Goal: Task Accomplishment & Management: Use online tool/utility

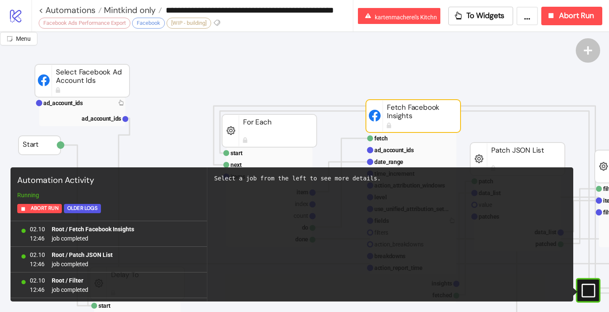
scroll to position [1074, 0]
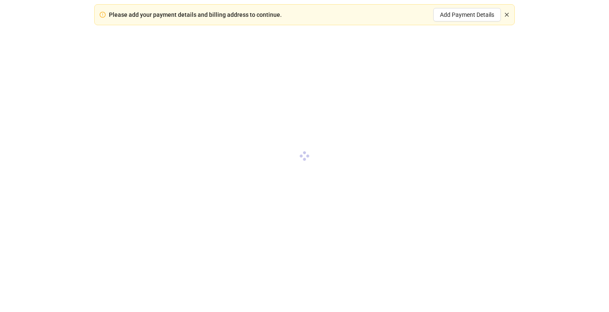
click at [508, 13] on icon "close" at bounding box center [507, 15] width 4 height 4
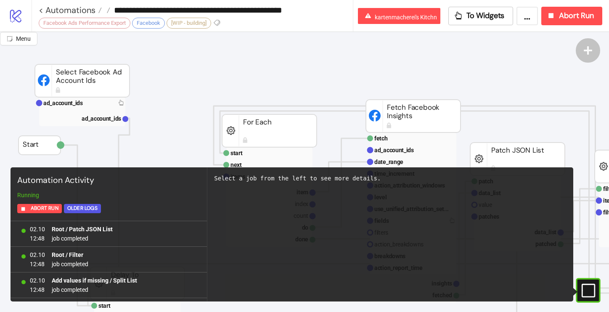
scroll to position [766, 0]
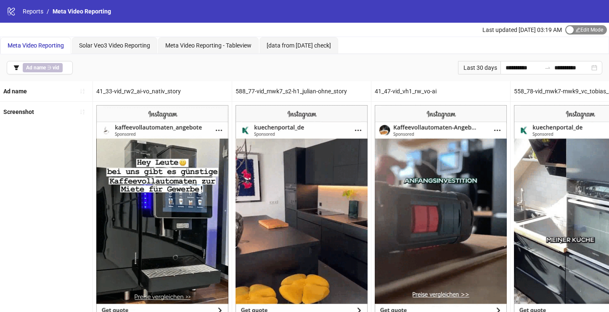
click at [579, 31] on span "Edit Mode Edit Mode" at bounding box center [586, 29] width 42 height 9
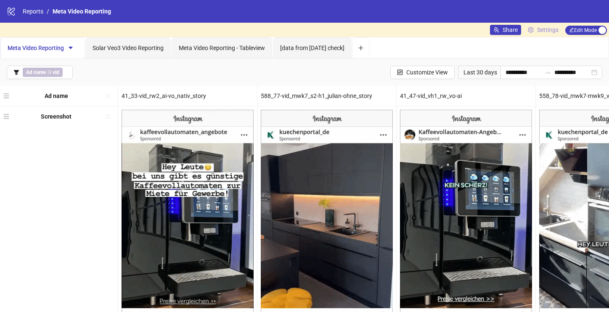
click at [555, 31] on span "Settings" at bounding box center [547, 29] width 21 height 9
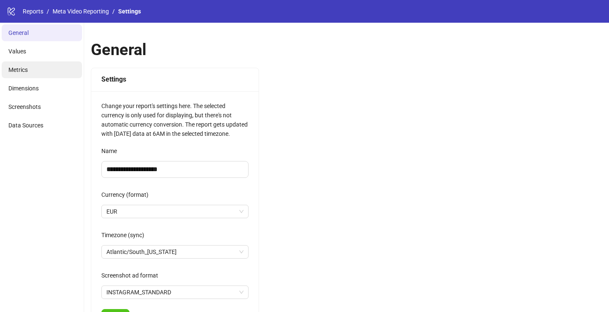
click at [62, 62] on li "Metrics" at bounding box center [42, 69] width 80 height 17
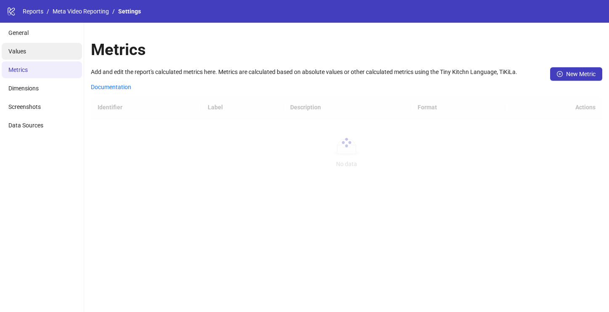
click at [54, 47] on li "Values" at bounding box center [42, 51] width 80 height 17
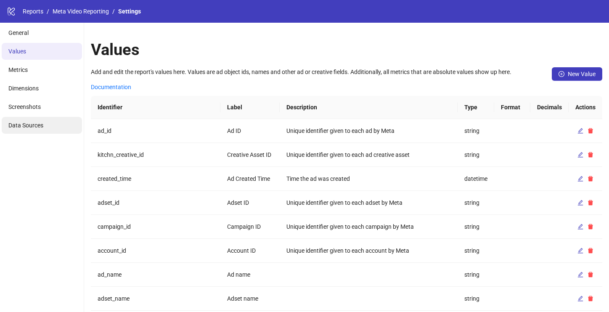
click at [24, 130] on li "Data Sources" at bounding box center [42, 125] width 80 height 17
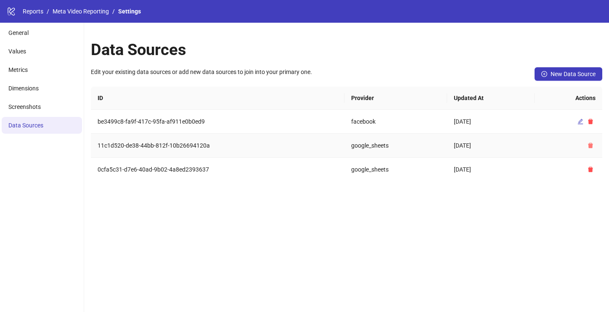
click at [591, 148] on icon "delete" at bounding box center [590, 145] width 5 height 5
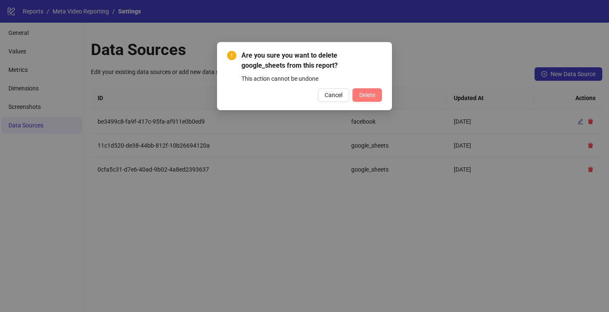
click at [370, 92] on span "Delete" at bounding box center [367, 95] width 16 height 7
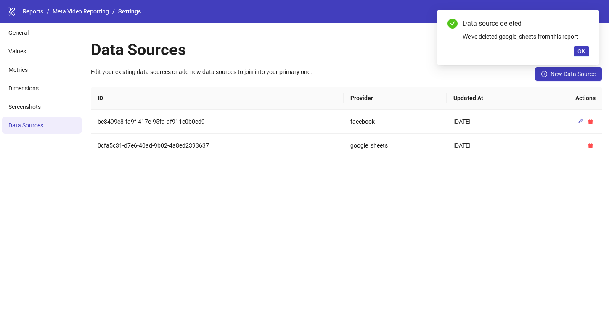
click at [593, 173] on div "Data Sources Edit your existing data sources or add new data sources to join in…" at bounding box center [346, 167] width 525 height 289
click at [593, 142] on span "button" at bounding box center [591, 145] width 6 height 7
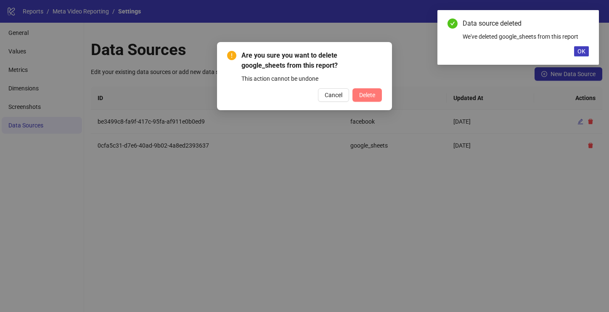
click at [360, 98] on span "Delete" at bounding box center [367, 95] width 16 height 7
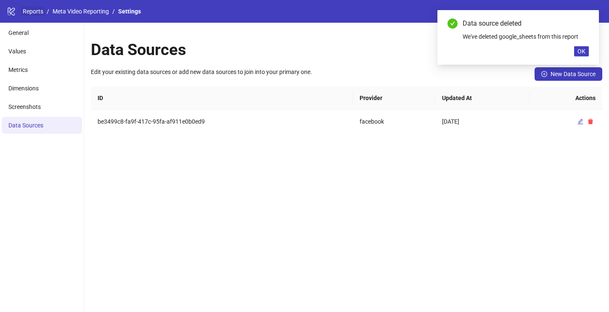
click at [33, 11] on link "Reports" at bounding box center [33, 11] width 24 height 9
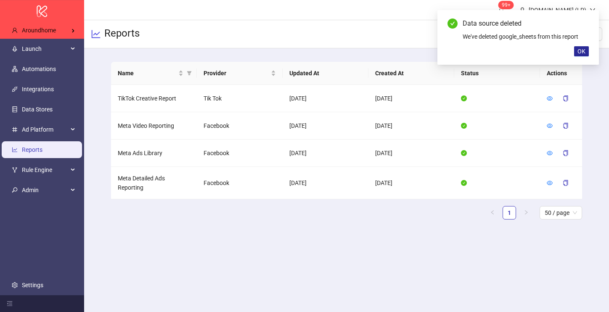
click at [577, 51] on span "OK" at bounding box center [581, 51] width 8 height 7
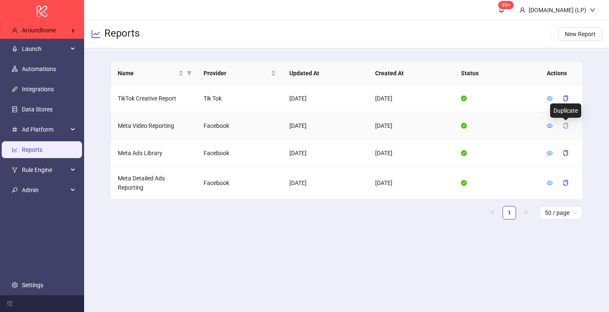
click at [568, 126] on icon "copy" at bounding box center [566, 126] width 6 height 6
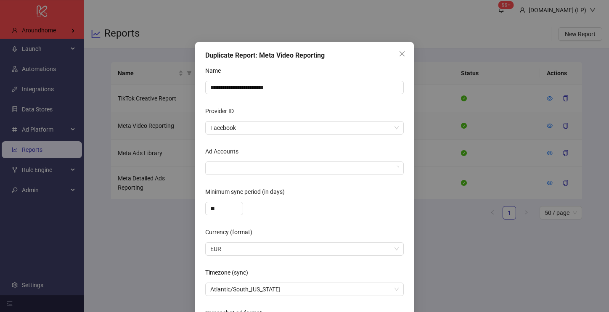
scroll to position [36, 0]
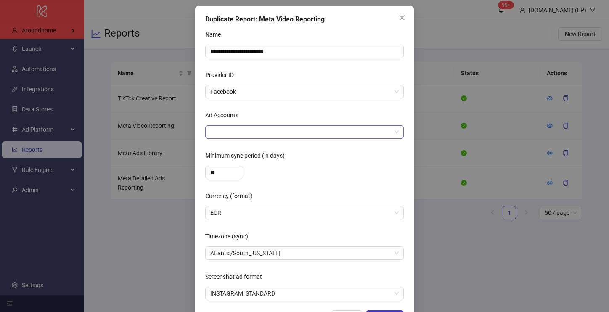
click at [290, 131] on div at bounding box center [300, 132] width 186 height 12
paste input "**********"
type input "**********"
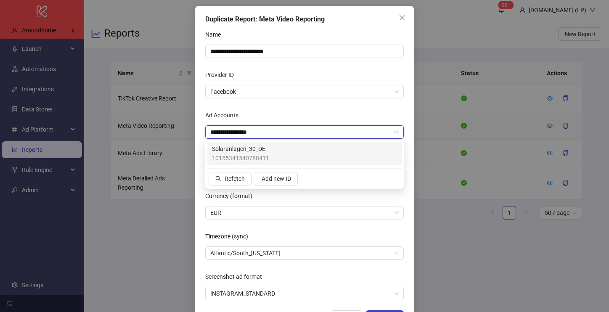
click at [268, 157] on span "10155341540788411" at bounding box center [240, 158] width 57 height 9
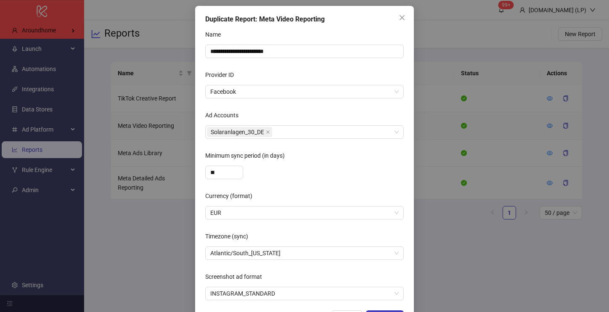
click at [303, 113] on div "Ad Accounts" at bounding box center [304, 117] width 199 height 17
click at [214, 174] on input "**" at bounding box center [224, 172] width 37 height 13
type input "***"
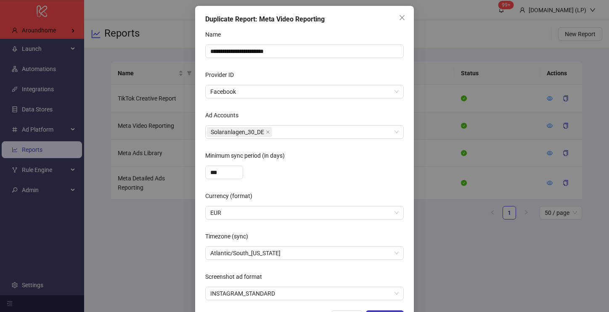
click at [294, 167] on div "***" at bounding box center [304, 172] width 199 height 13
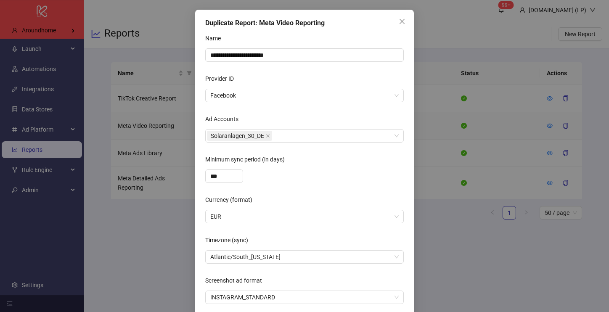
scroll to position [21, 0]
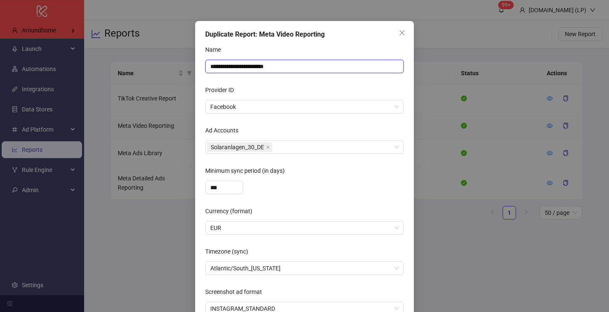
drag, startPoint x: 266, startPoint y: 65, endPoint x: 301, endPoint y: 69, distance: 35.1
click at [301, 69] on input "**********" at bounding box center [304, 66] width 199 height 13
paste input "**********"
type input "**********"
click at [343, 91] on div "Provider ID" at bounding box center [304, 91] width 199 height 17
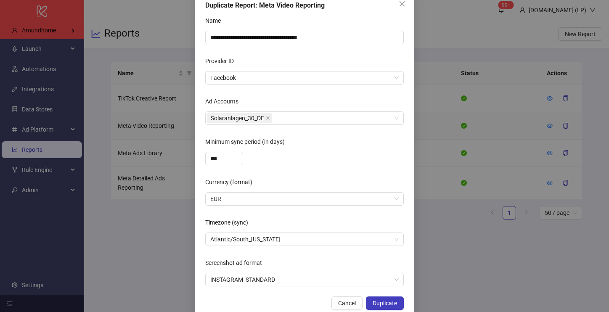
scroll to position [66, 0]
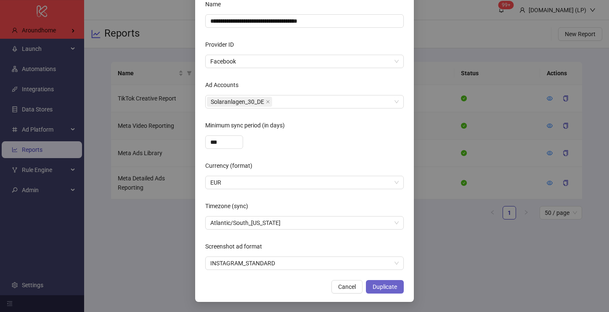
click at [389, 288] on span "Duplicate" at bounding box center [385, 286] width 24 height 7
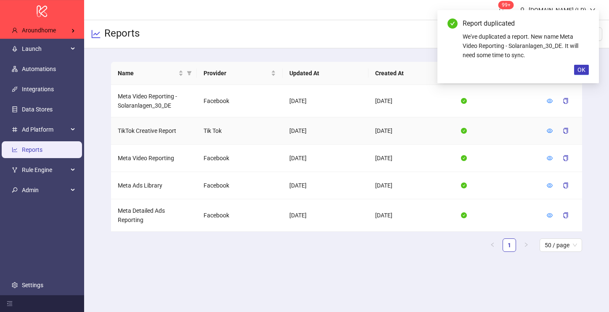
scroll to position [24, 0]
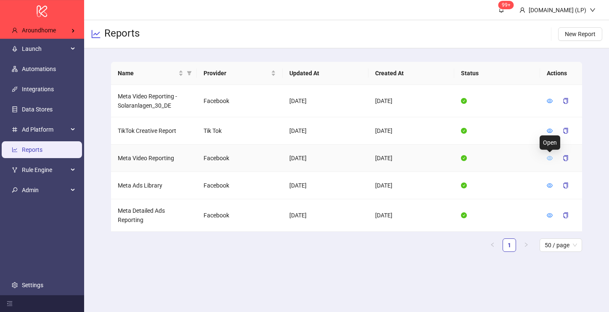
click at [551, 155] on icon "eye" at bounding box center [550, 158] width 6 height 6
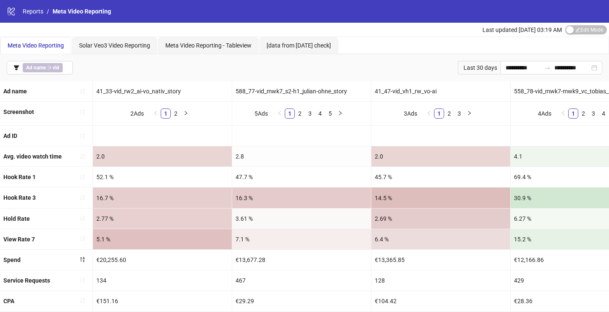
click at [582, 30] on span "Edit Mode Edit Mode" at bounding box center [586, 29] width 42 height 9
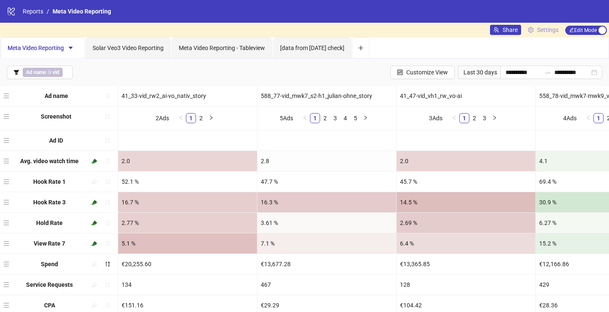
click at [550, 30] on span "Settings" at bounding box center [547, 29] width 21 height 9
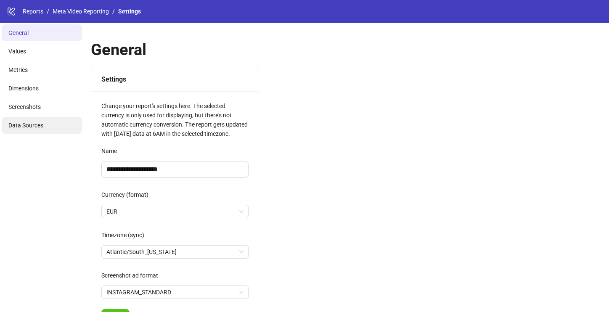
click at [17, 131] on li "Data Sources" at bounding box center [42, 125] width 80 height 17
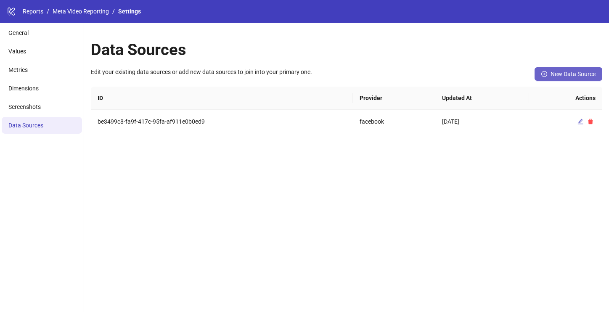
click at [588, 72] on span "New Data Source" at bounding box center [573, 74] width 45 height 7
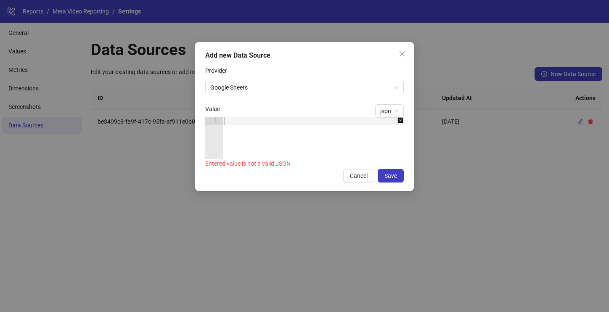
click at [233, 122] on div at bounding box center [317, 146] width 190 height 58
paste textarea "*"
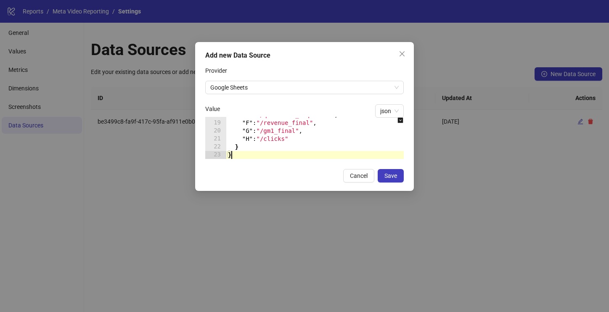
scroll to position [142, 0]
click at [392, 172] on span "Save" at bounding box center [390, 175] width 13 height 7
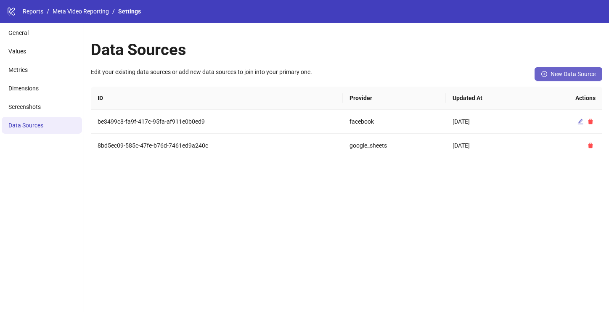
click at [579, 74] on span "New Data Source" at bounding box center [573, 74] width 45 height 7
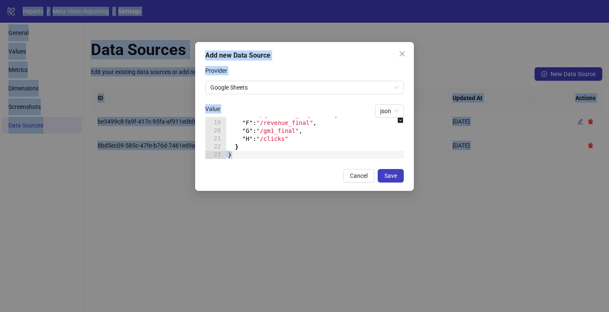
click at [312, 151] on div at bounding box center [333, 155] width 215 height 8
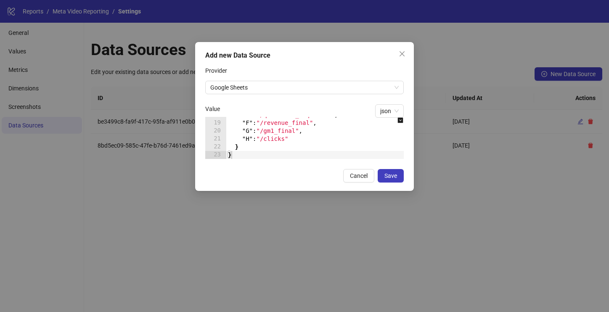
click at [329, 126] on div ""E" : "/qualified_inquiries" , "F" : "/revenue_final" , "G" : "/gm1_final" , "H…" at bounding box center [333, 140] width 215 height 58
type textarea "* *"
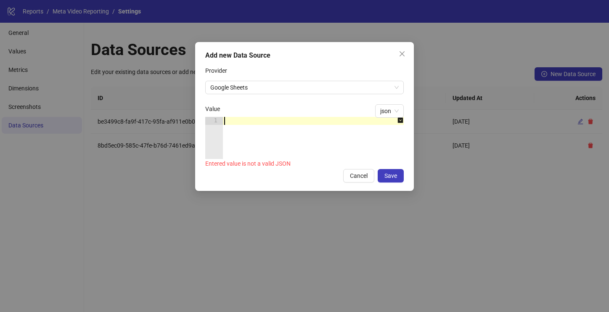
paste textarea "*"
type textarea "*"
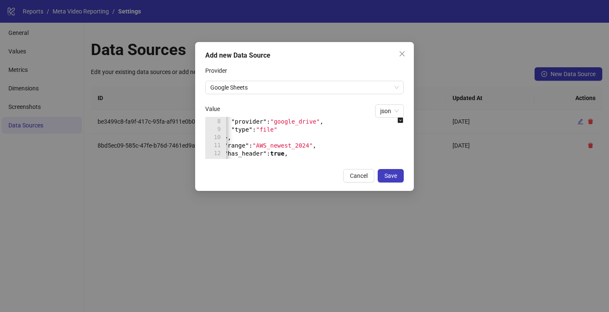
scroll to position [0, 11]
click at [392, 181] on button "Save" at bounding box center [391, 175] width 26 height 13
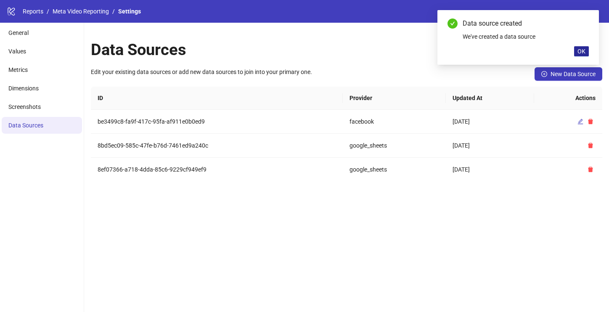
click at [585, 49] on button "OK" at bounding box center [581, 51] width 15 height 10
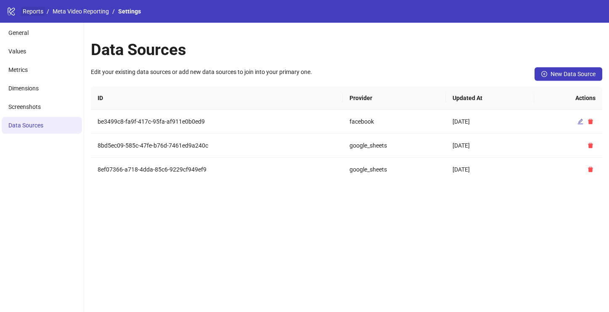
click at [32, 11] on link "Reports" at bounding box center [33, 11] width 24 height 9
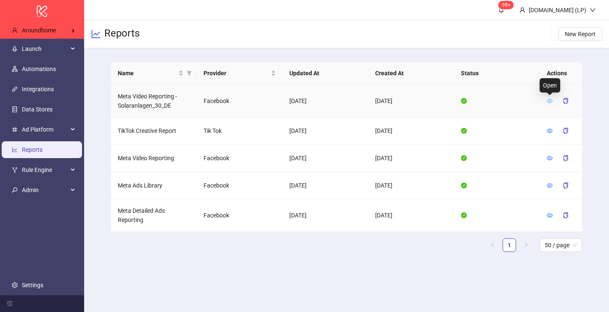
click at [547, 100] on icon "eye" at bounding box center [550, 101] width 6 height 4
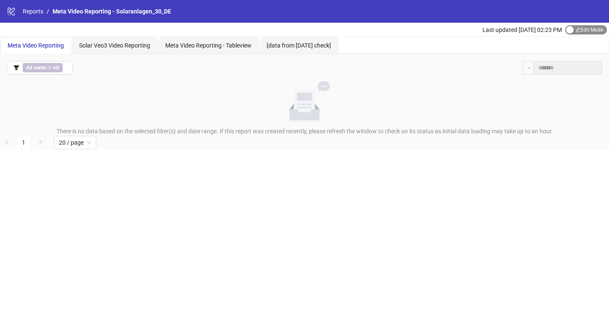
click at [575, 31] on span "Edit Mode Edit Mode" at bounding box center [586, 29] width 42 height 9
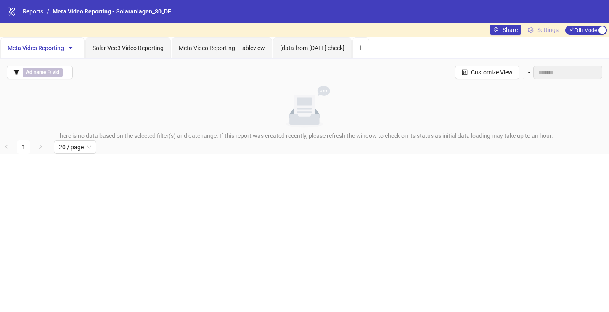
click at [554, 32] on span "Settings" at bounding box center [547, 29] width 21 height 9
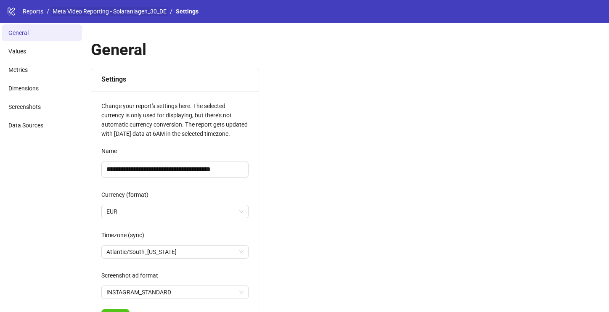
click at [103, 13] on link "Meta Video Reporting - Solaranlagen_30_DE" at bounding box center [109, 11] width 117 height 9
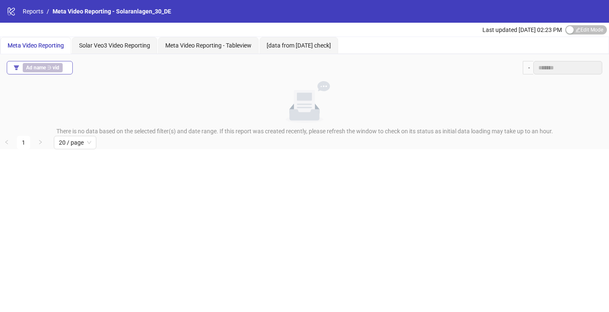
click at [40, 69] on b "Ad name" at bounding box center [36, 68] width 20 height 6
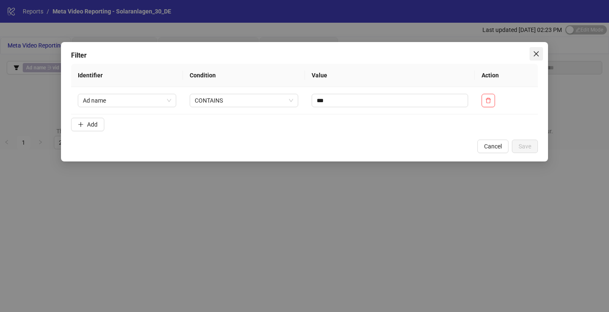
click at [539, 54] on icon "close" at bounding box center [536, 53] width 7 height 7
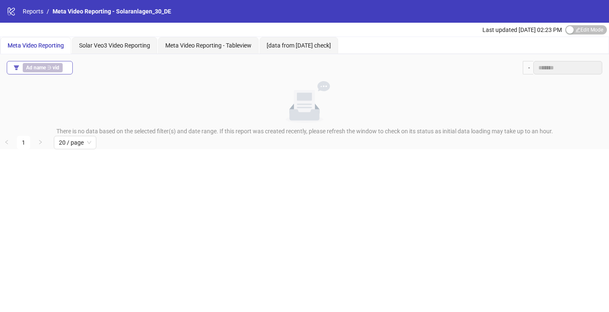
click at [60, 71] on span "Ad name ∋ vid" at bounding box center [43, 67] width 40 height 9
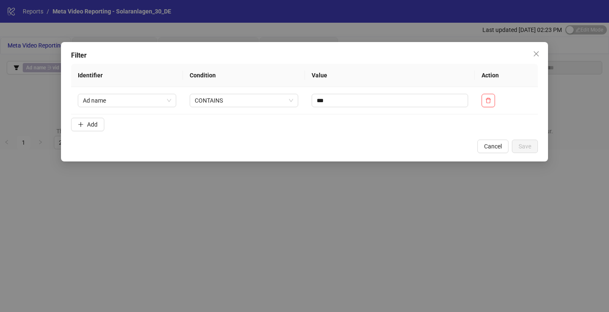
click at [572, 55] on div "Filter Identifier Condition Value Action Ad name CONTAINS *** Add Cancel Save" at bounding box center [304, 156] width 609 height 312
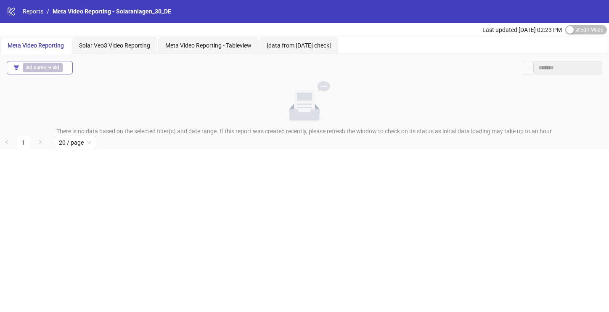
click at [49, 64] on span "Ad name ∋ vid" at bounding box center [43, 67] width 40 height 9
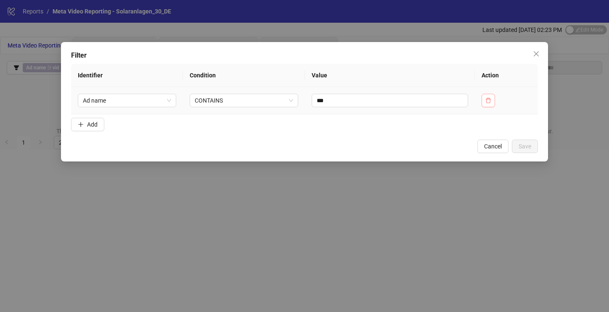
click at [492, 96] on button "button" at bounding box center [488, 100] width 13 height 13
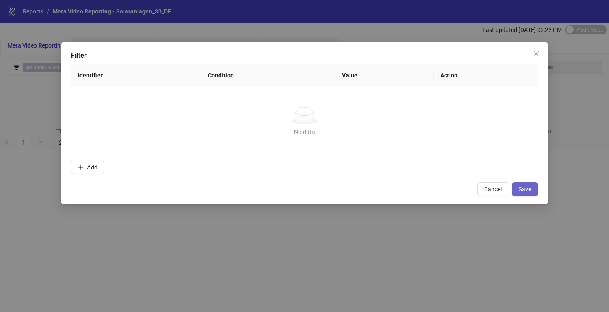
click at [530, 189] on span "Save" at bounding box center [525, 189] width 13 height 7
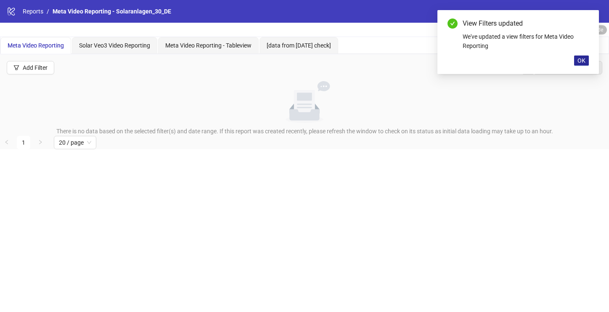
click at [577, 63] on button "OK" at bounding box center [581, 61] width 15 height 10
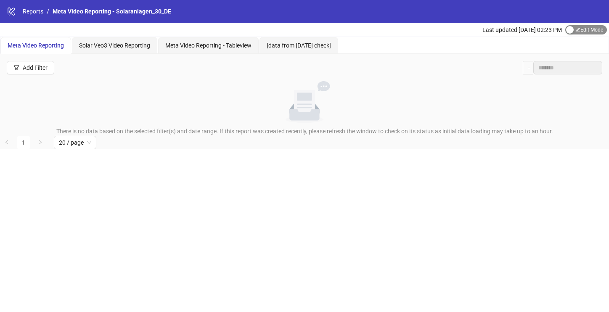
click at [591, 26] on span "Edit Mode Edit Mode" at bounding box center [586, 29] width 42 height 9
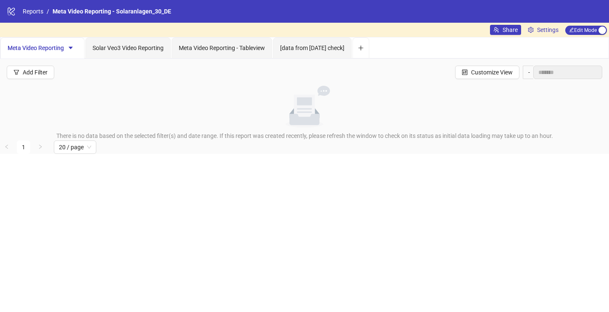
click at [535, 35] on div "Share Settings Edit Mode Edit Mode" at bounding box center [549, 30] width 119 height 14
click at [535, 25] on link "Settings" at bounding box center [542, 30] width 37 height 10
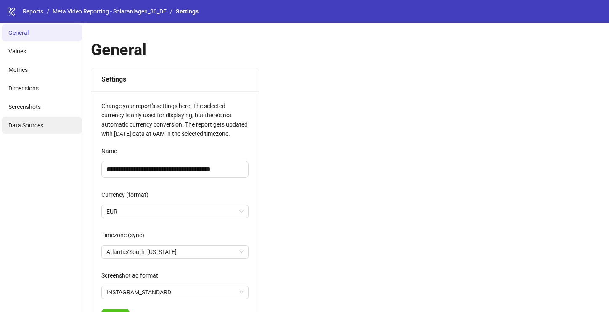
click at [55, 126] on li "Data Sources" at bounding box center [42, 125] width 80 height 17
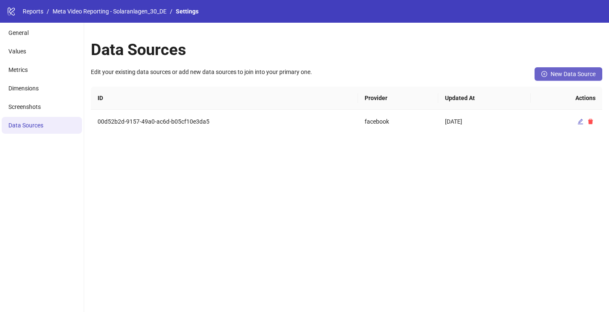
click at [566, 72] on span "New Data Source" at bounding box center [573, 74] width 45 height 7
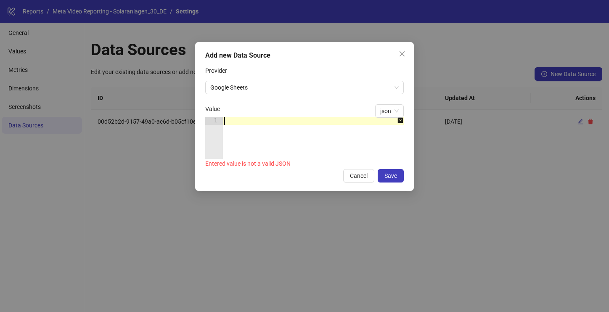
click at [275, 127] on div at bounding box center [317, 146] width 190 height 58
paste textarea "*"
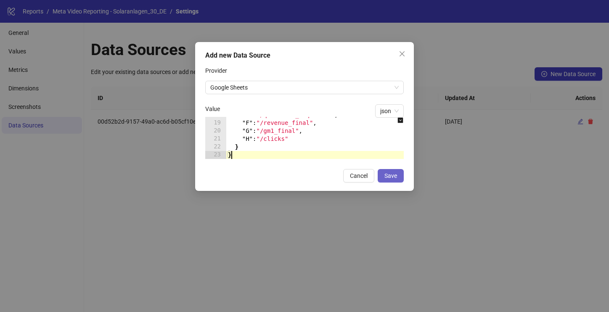
click at [383, 178] on button "Save" at bounding box center [391, 175] width 26 height 13
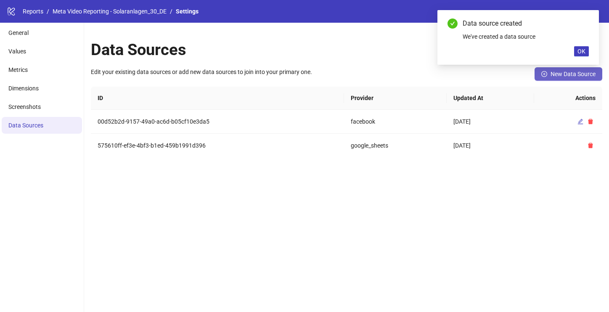
click at [557, 77] on button "New Data Source" at bounding box center [569, 73] width 68 height 13
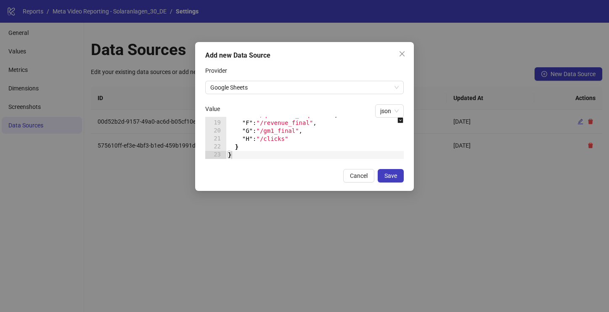
click at [251, 132] on div ""E" : "/qualified_inquiries" , "F" : "/revenue_final" , "G" : "/gm1_final" , "H…" at bounding box center [333, 140] width 215 height 58
type textarea "* *"
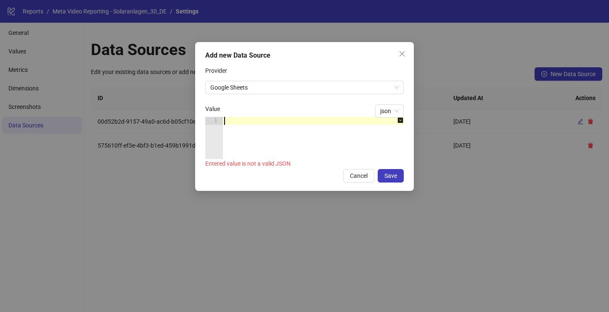
paste textarea "*"
type textarea "*"
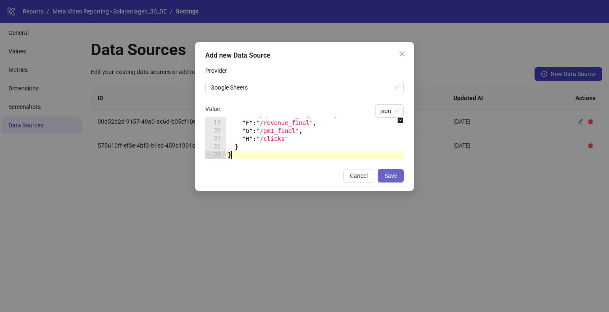
click at [384, 174] on span "Save" at bounding box center [390, 175] width 13 height 7
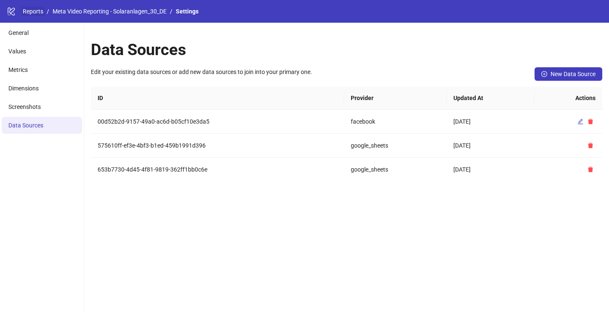
click at [24, 9] on link "Reports" at bounding box center [33, 11] width 24 height 9
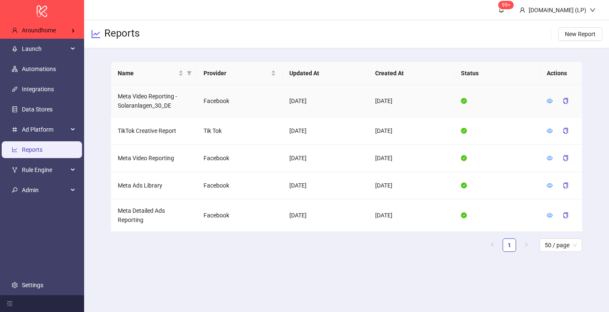
click at [546, 101] on td at bounding box center [561, 101] width 42 height 32
click at [550, 101] on icon "eye" at bounding box center [550, 101] width 6 height 6
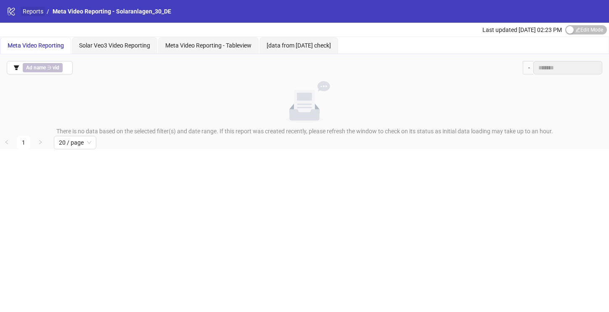
click at [27, 14] on link "Reports" at bounding box center [33, 11] width 24 height 9
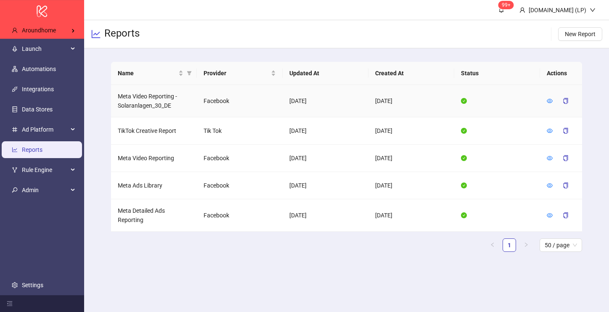
click at [150, 93] on td "Meta Video Reporting - Solaranlagen_30_DE" at bounding box center [154, 101] width 86 height 32
copy td "Meta Video Reporting - Solaranlagen_30_DE"
click at [548, 104] on div at bounding box center [550, 100] width 6 height 9
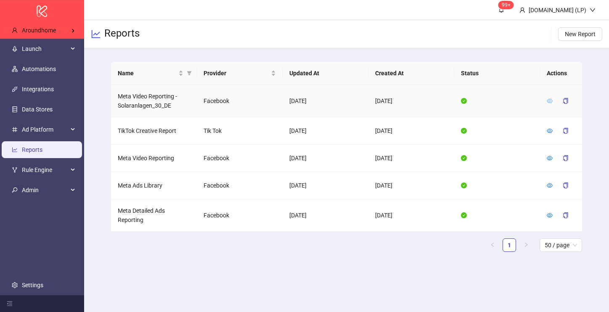
click at [548, 102] on icon "eye" at bounding box center [550, 101] width 6 height 6
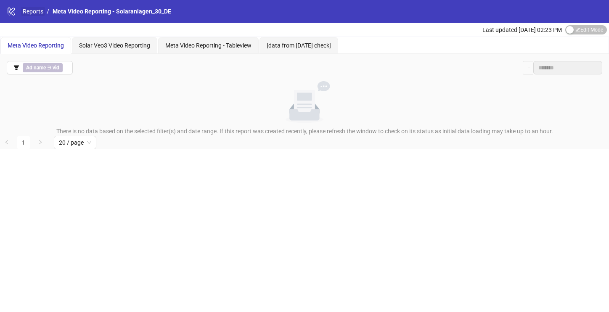
click at [26, 11] on link "Reports" at bounding box center [33, 11] width 24 height 9
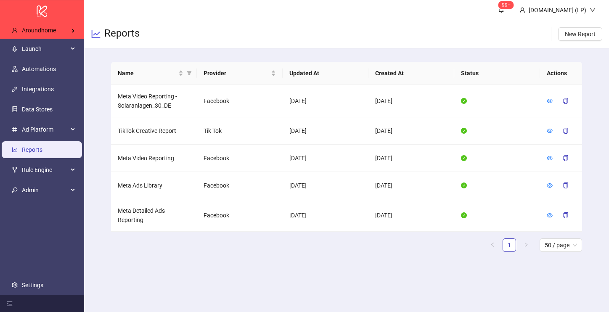
click at [130, 21] on div "Reports New Report" at bounding box center [346, 34] width 525 height 28
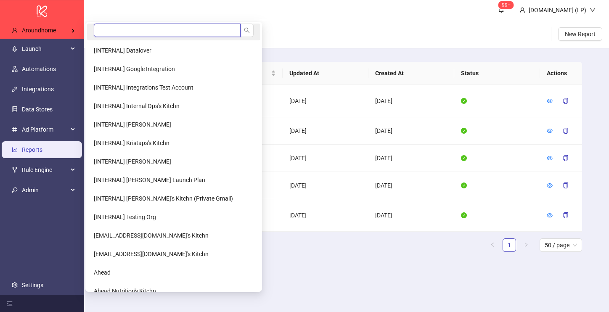
click at [122, 25] on input "search" at bounding box center [167, 30] width 147 height 13
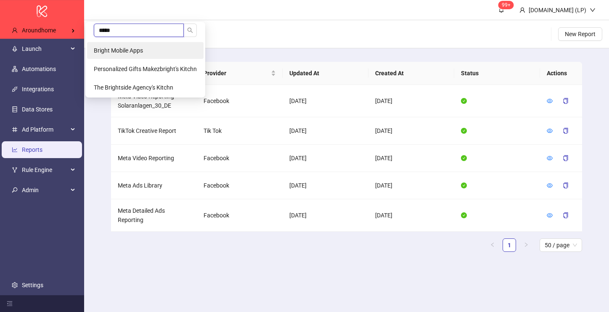
type input "*****"
click at [133, 50] on span "Bright Mobile Apps" at bounding box center [118, 50] width 49 height 7
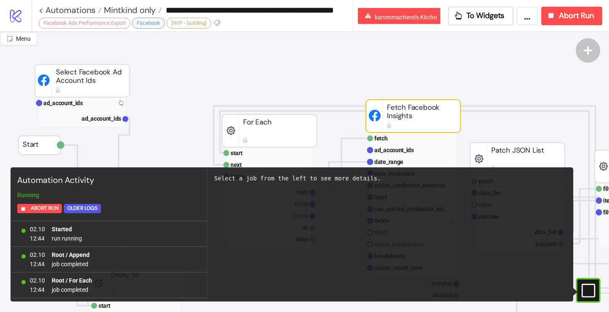
scroll to position [1151, 0]
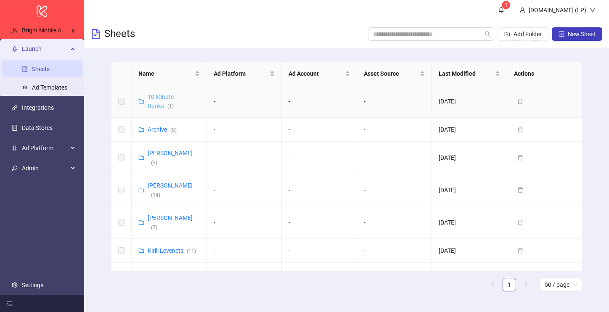
click at [161, 106] on link "10 Minute Books ( 1 )" at bounding box center [161, 101] width 26 height 16
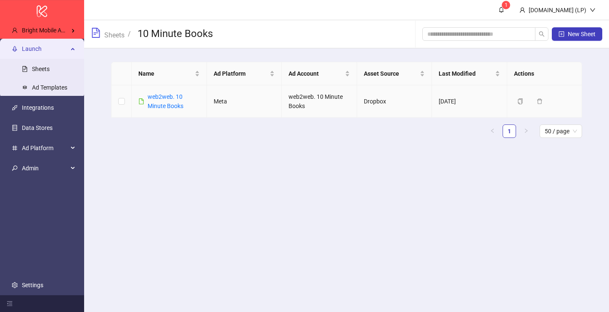
click at [161, 106] on link "web2web. 10 Minute Books" at bounding box center [166, 101] width 36 height 16
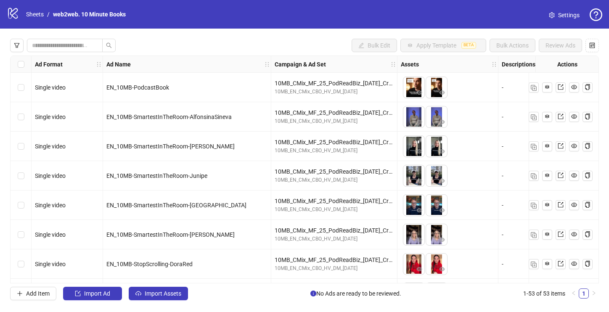
click at [16, 16] on icon "logo/logo-mobile" at bounding box center [13, 13] width 13 height 13
click at [37, 16] on link "Sheets" at bounding box center [34, 14] width 21 height 9
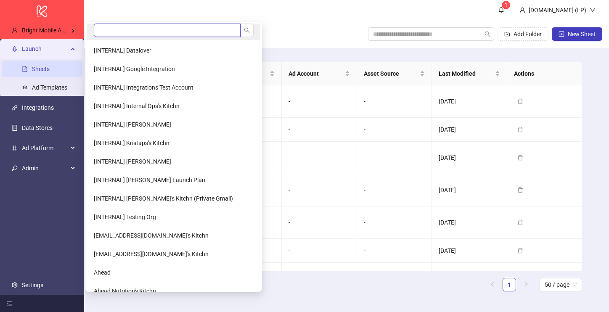
click at [112, 31] on input "search" at bounding box center [167, 30] width 147 height 13
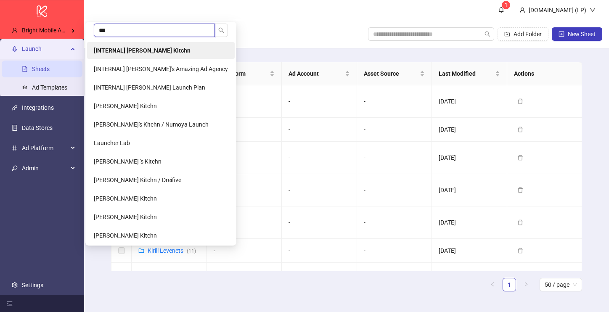
type input "***"
click at [127, 47] on b "[INTERNAL] [PERSON_NAME] Kitchn" at bounding box center [142, 50] width 97 height 7
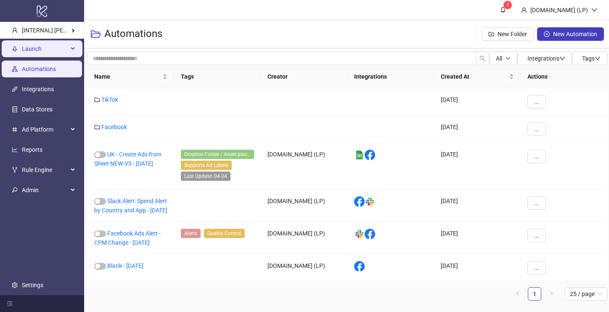
click at [50, 45] on span "Launch" at bounding box center [45, 48] width 46 height 17
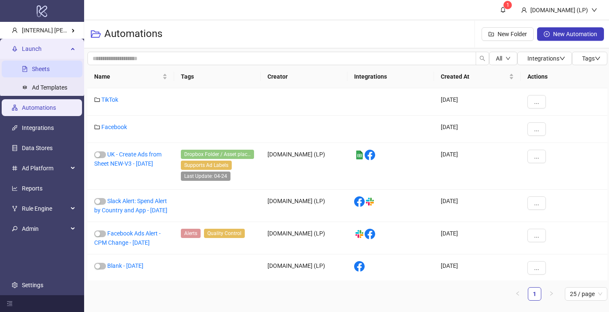
click at [50, 72] on link "Sheets" at bounding box center [41, 69] width 18 height 7
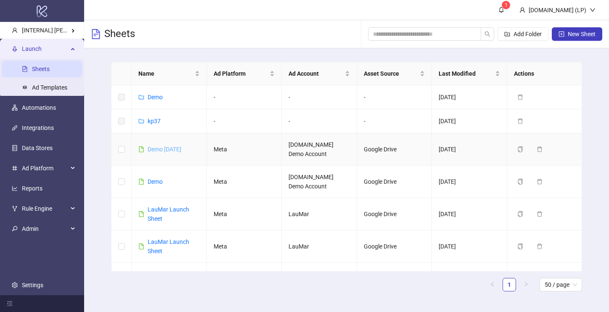
click at [177, 149] on link "Demo [DATE]" at bounding box center [165, 149] width 34 height 7
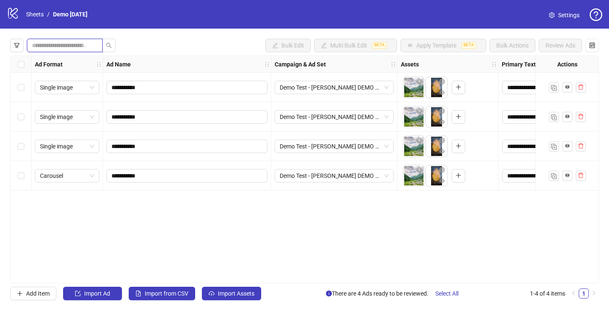
click at [91, 45] on input "search" at bounding box center [61, 45] width 59 height 9
type input "**********"
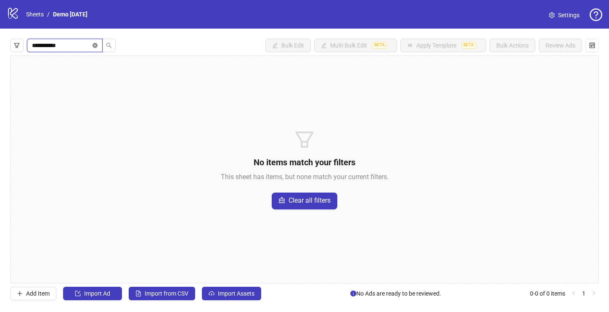
click at [98, 46] on icon "close-circle" at bounding box center [95, 45] width 5 height 5
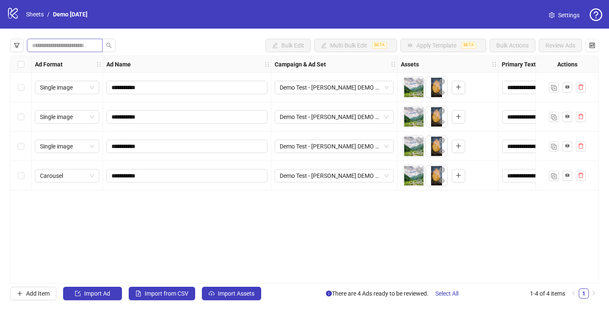
click at [93, 44] on span at bounding box center [65, 45] width 76 height 13
type input "**********"
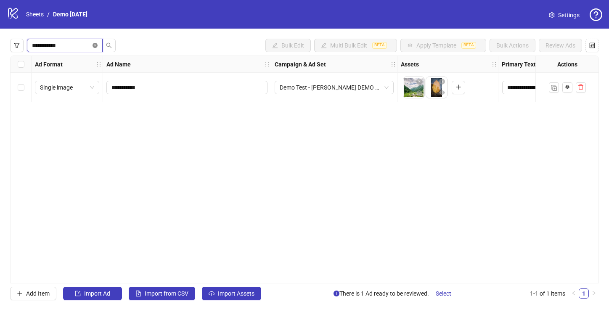
click at [98, 45] on icon "close-circle" at bounding box center [95, 45] width 5 height 5
click at [111, 45] on icon "search" at bounding box center [109, 45] width 6 height 6
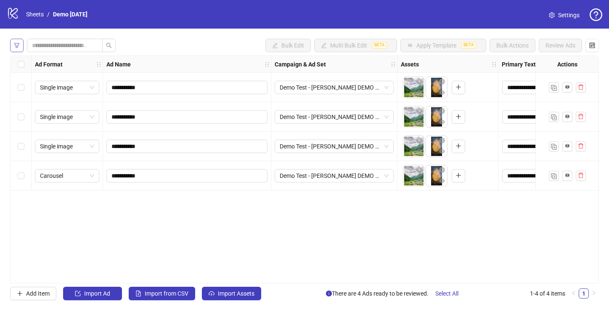
click at [11, 46] on button "button" at bounding box center [16, 45] width 13 height 13
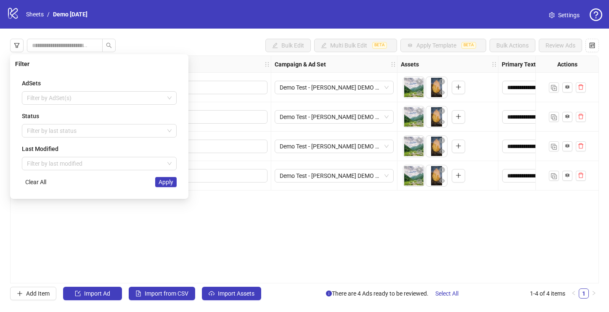
click at [14, 15] on icon "logo/logo-mobile" at bounding box center [13, 13] width 13 height 13
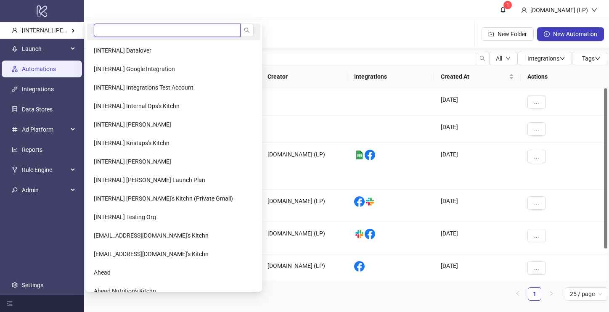
click at [124, 29] on input "search" at bounding box center [167, 30] width 147 height 13
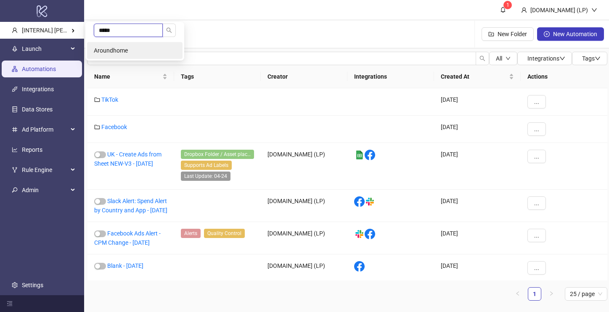
type input "*****"
click at [143, 45] on li "Aroundhome" at bounding box center [134, 50] width 95 height 17
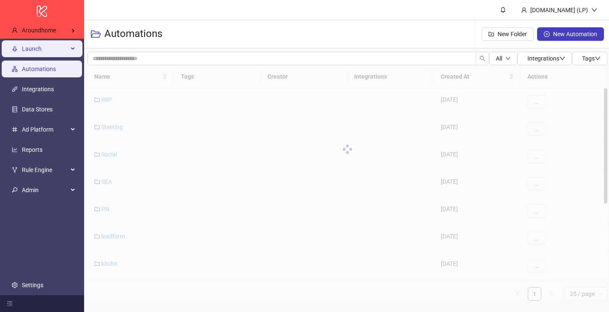
click at [57, 44] on span "Launch" at bounding box center [45, 48] width 46 height 17
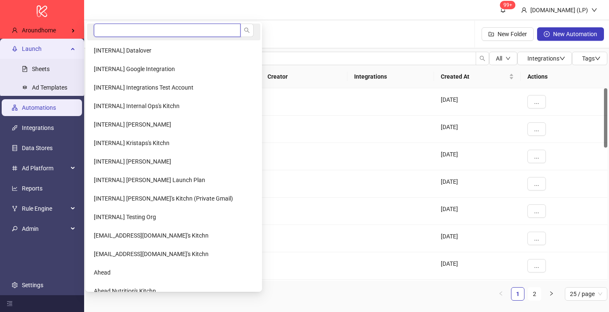
click at [127, 25] on input "search" at bounding box center [167, 30] width 147 height 13
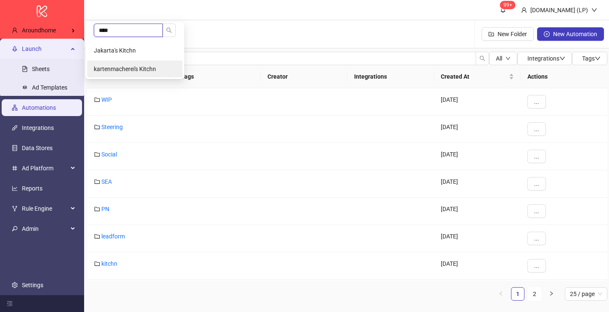
type input "****"
click at [123, 68] on span "kartenmacherei's Kitchn" at bounding box center [125, 69] width 62 height 7
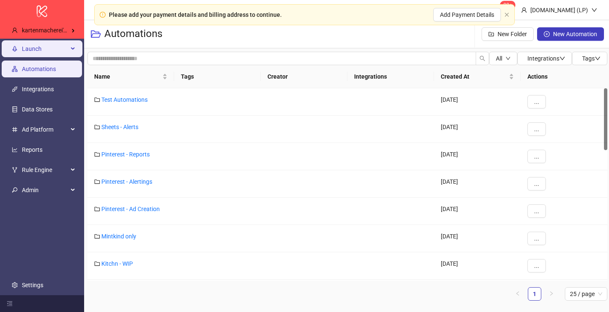
click at [77, 48] on div "Launch" at bounding box center [42, 48] width 81 height 17
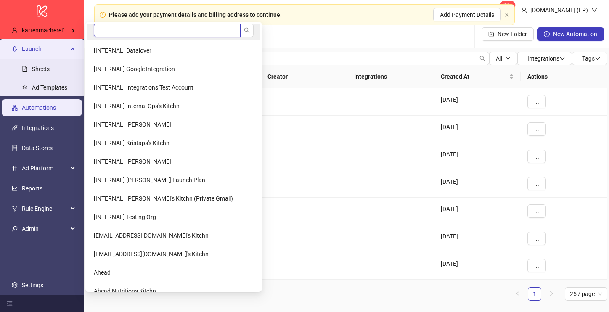
click at [101, 34] on input "search" at bounding box center [167, 30] width 147 height 13
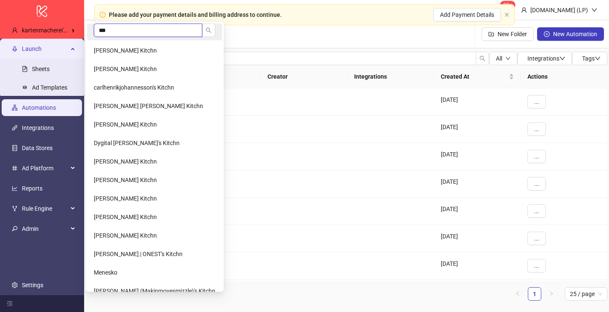
click at [120, 29] on input "***" at bounding box center [148, 30] width 109 height 13
type input "****"
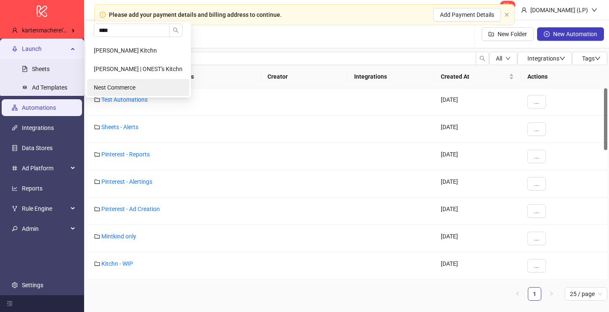
click at [118, 85] on span "Nest Commerce" at bounding box center [115, 87] width 42 height 7
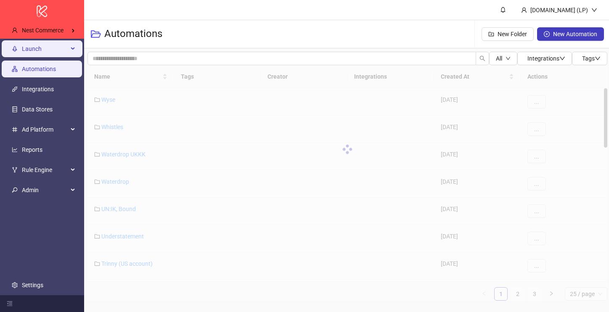
click at [72, 41] on div "Launch" at bounding box center [42, 48] width 81 height 17
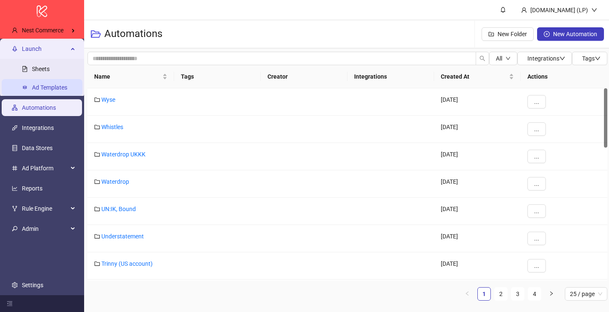
click at [46, 84] on link "Ad Templates" at bounding box center [49, 87] width 35 height 7
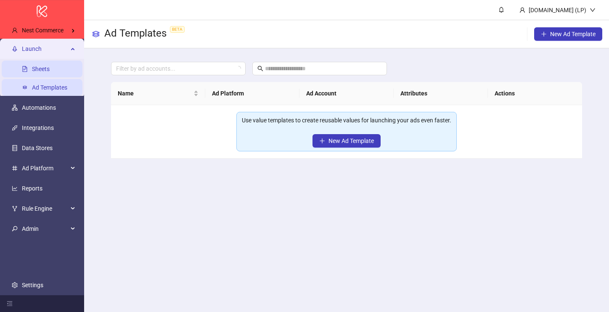
click at [33, 66] on link "Sheets" at bounding box center [41, 69] width 18 height 7
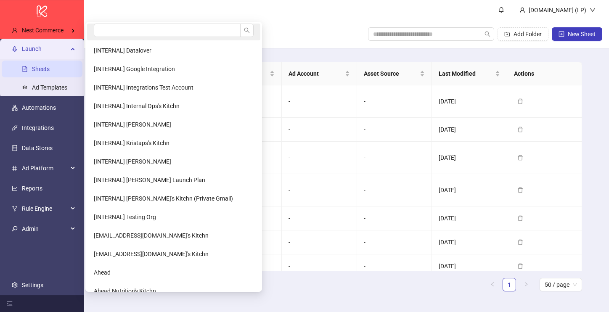
click at [142, 38] on li at bounding box center [173, 32] width 173 height 17
